Goal: Find specific page/section

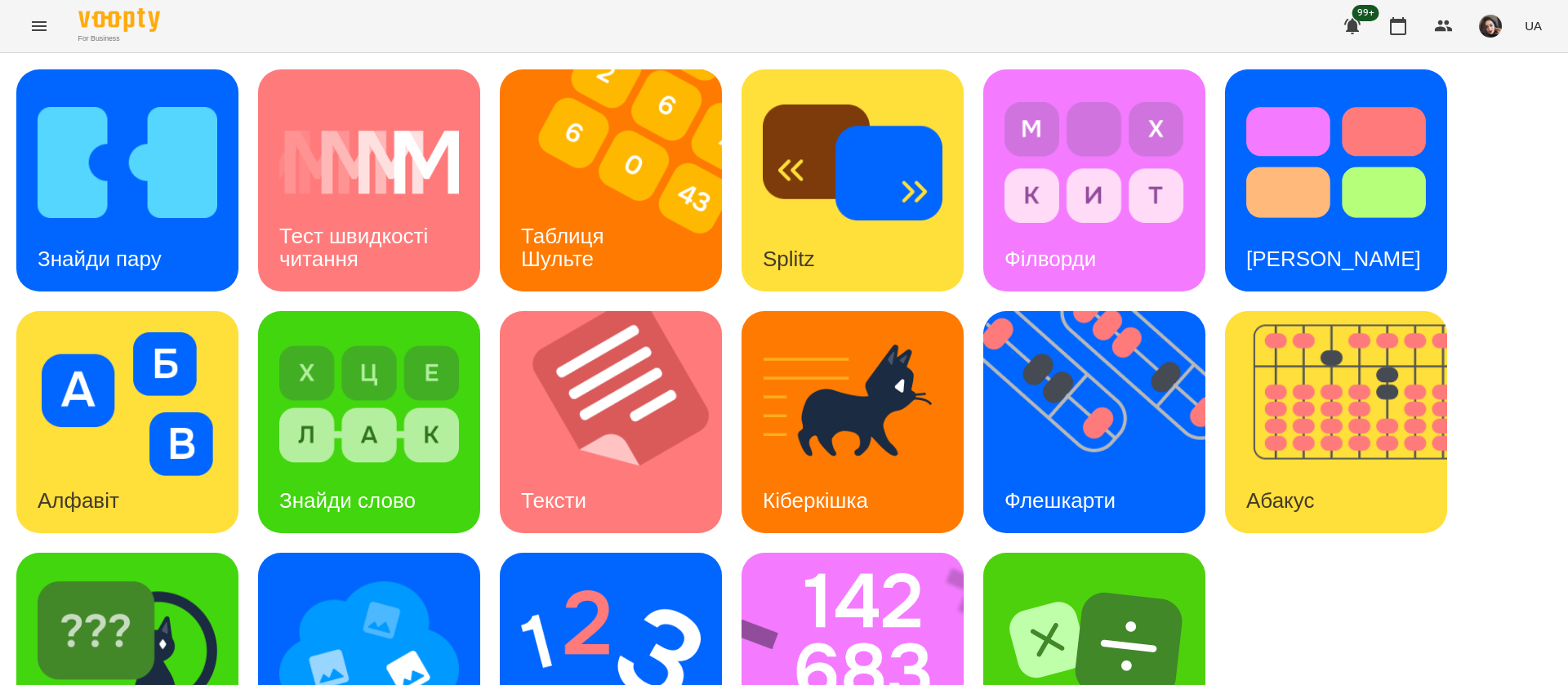
scroll to position [1, 0]
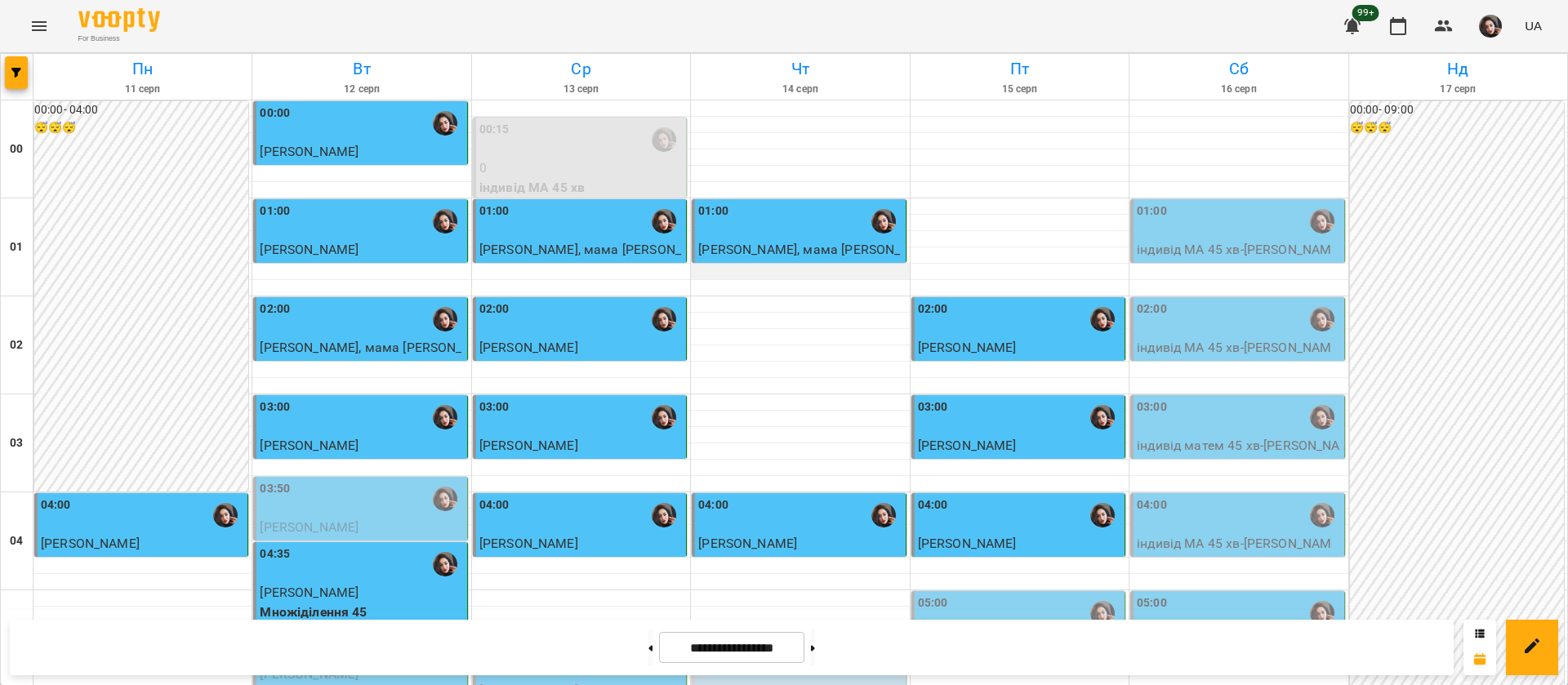
scroll to position [857, 0]
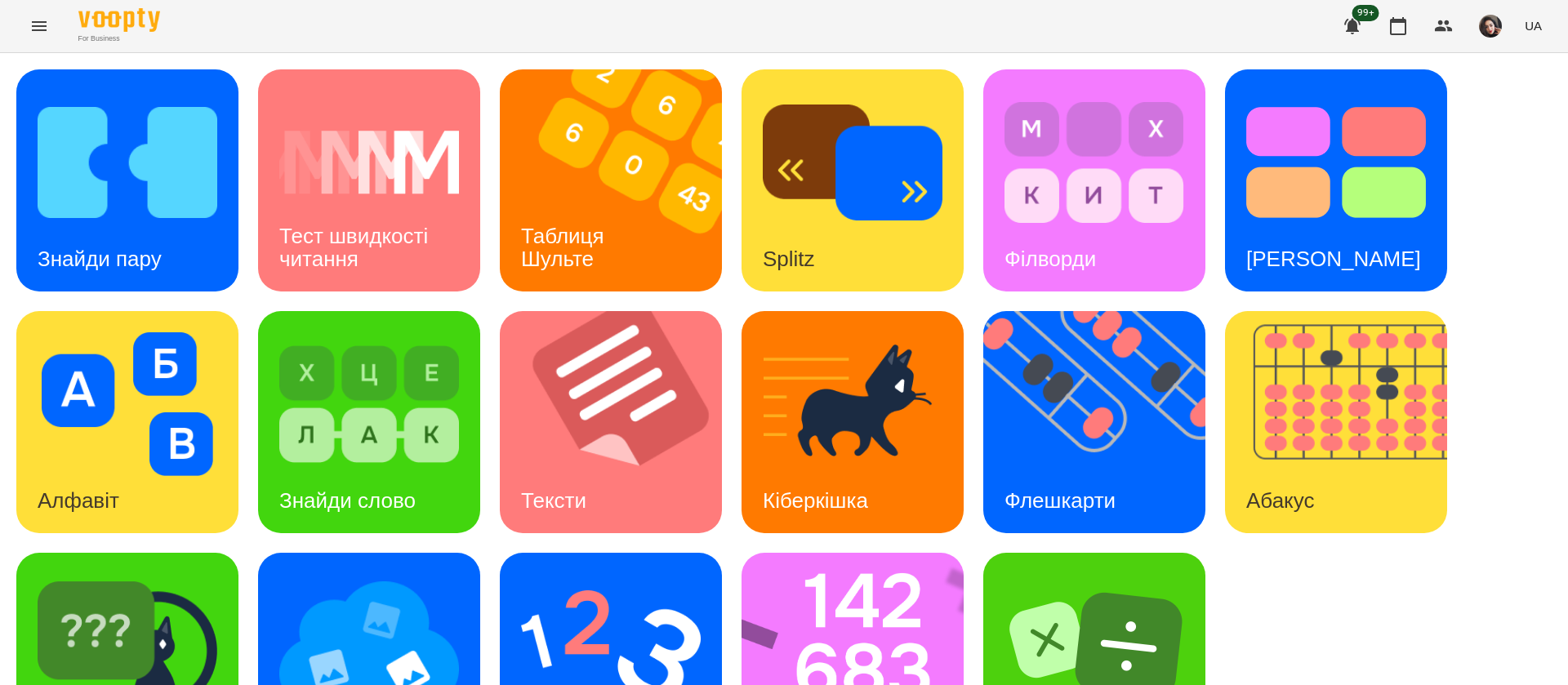
scroll to position [1, 0]
